Goal: Find specific page/section: Find specific page/section

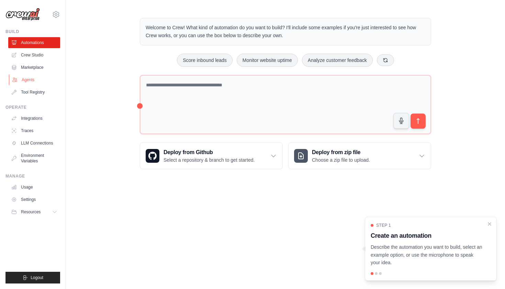
click at [28, 76] on link "Agents" at bounding box center [35, 79] width 52 height 11
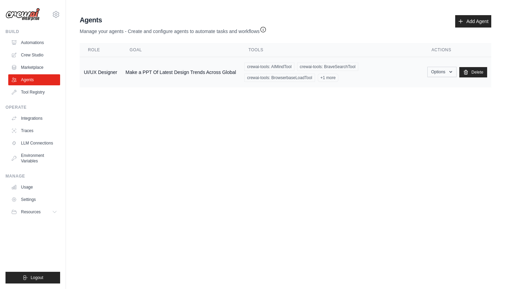
click at [436, 69] on button "Options" at bounding box center [441, 72] width 29 height 10
click at [383, 173] on body "[EMAIL_ADDRESS][DOMAIN_NAME] Settings Build Automations Crew Studio Resources" at bounding box center [252, 144] width 505 height 289
click at [35, 53] on link "Crew Studio" at bounding box center [35, 54] width 52 height 11
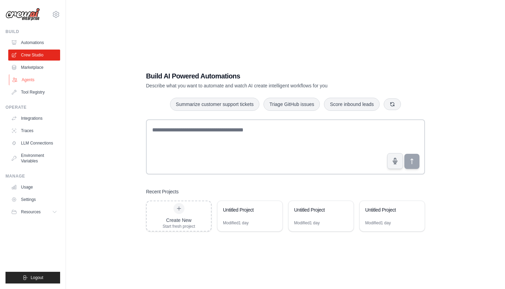
click at [20, 81] on link "Agents" at bounding box center [35, 79] width 52 height 11
